Goal: Task Accomplishment & Management: Manage account settings

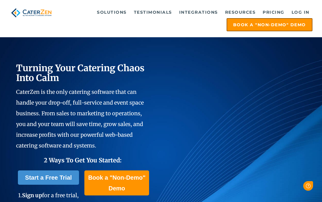
click at [306, 12] on link "Log in" at bounding box center [301, 12] width 24 height 12
click at [296, 14] on link "Log in" at bounding box center [301, 12] width 24 height 12
click at [298, 16] on link "Log in" at bounding box center [301, 12] width 24 height 12
click at [301, 11] on link "Log in" at bounding box center [301, 12] width 24 height 12
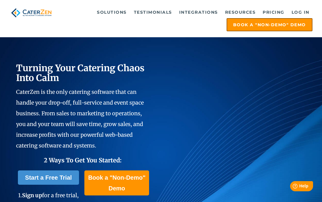
click at [301, 16] on link "Log in" at bounding box center [301, 12] width 24 height 12
click at [299, 10] on link "Log in" at bounding box center [301, 12] width 24 height 12
click at [301, 13] on link "Log in" at bounding box center [301, 12] width 24 height 12
click at [300, 15] on link "Log in" at bounding box center [301, 12] width 24 height 12
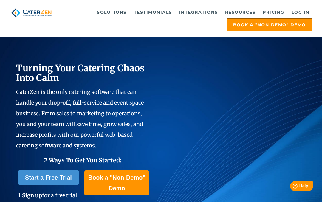
click at [303, 12] on link "Log in" at bounding box center [301, 12] width 24 height 12
click at [302, 13] on link "Log in" at bounding box center [301, 12] width 24 height 12
click at [303, 12] on link "Log in" at bounding box center [301, 12] width 24 height 12
click at [302, 13] on link "Log in" at bounding box center [301, 12] width 24 height 12
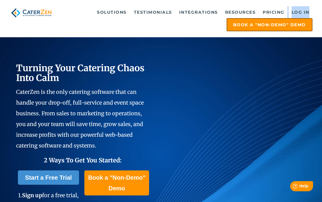
click at [320, 59] on div "Turning Your Catering Chaos Into Calm CaterZen is the only catering software th…" at bounding box center [161, 155] width 322 height 308
click at [300, 12] on link "Log in" at bounding box center [301, 12] width 24 height 12
click at [303, 8] on link "Log in" at bounding box center [301, 12] width 24 height 12
click at [302, 11] on link "Log in" at bounding box center [301, 12] width 24 height 12
click at [304, 13] on link "Log in" at bounding box center [301, 12] width 24 height 12
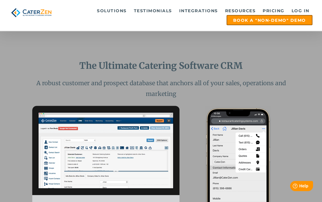
scroll to position [520, 0]
